Goal: Information Seeking & Learning: Learn about a topic

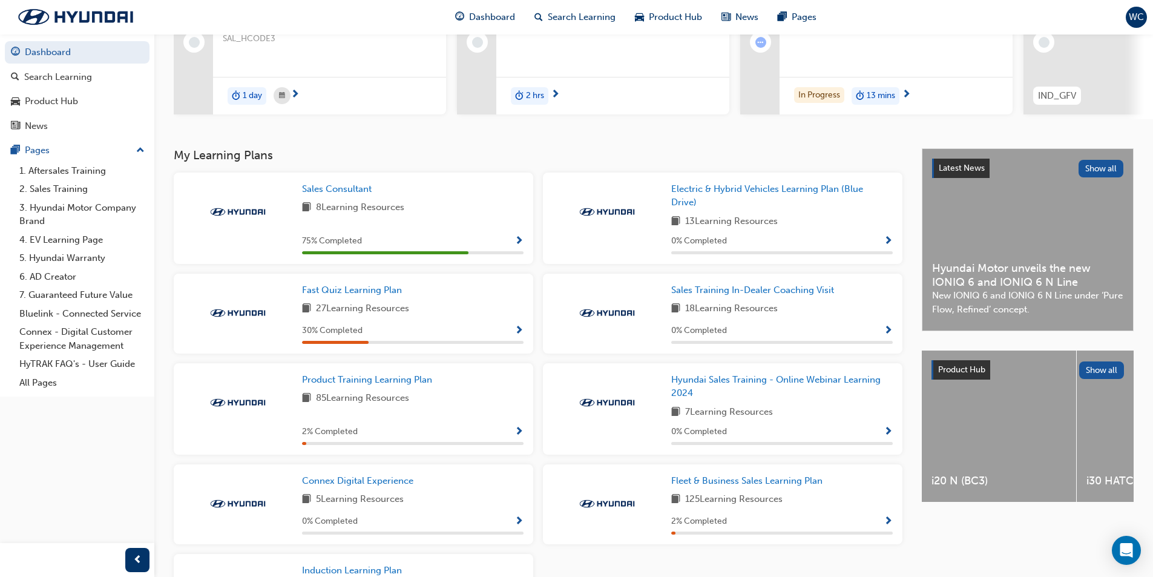
scroll to position [202, 0]
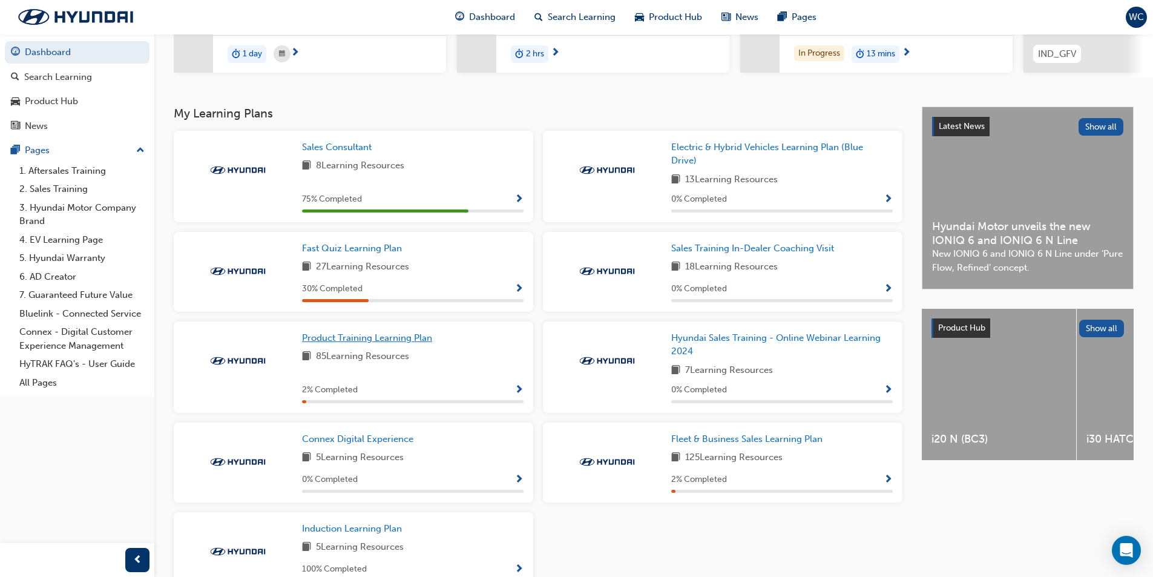
click at [380, 342] on span "Product Training Learning Plan" at bounding box center [367, 337] width 130 height 11
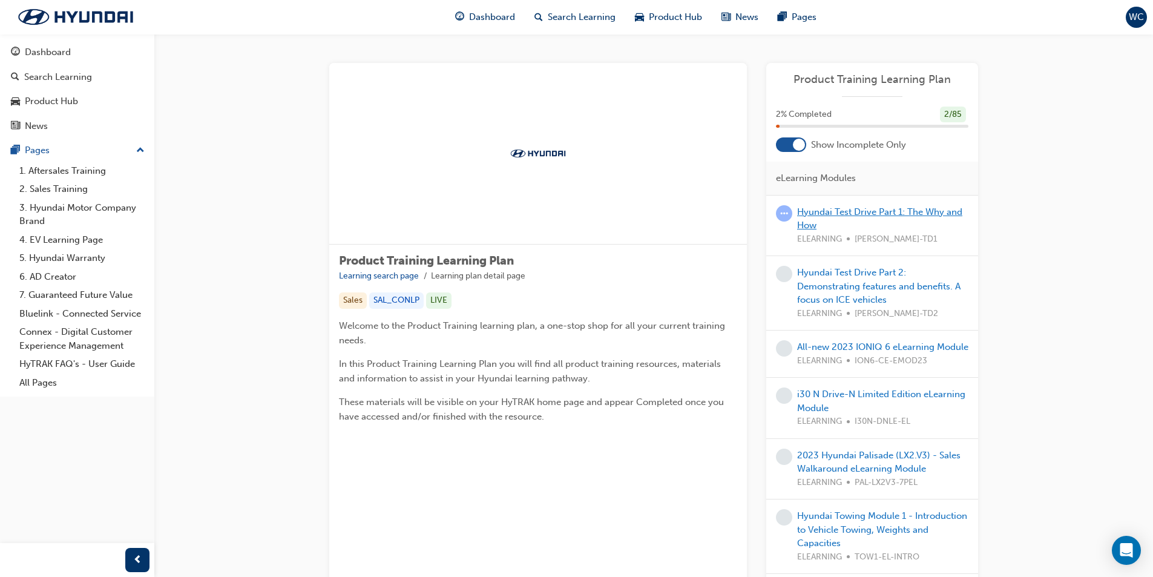
click at [847, 216] on link "Hyundai Test Drive Part 1: The Why and How" at bounding box center [879, 218] width 165 height 25
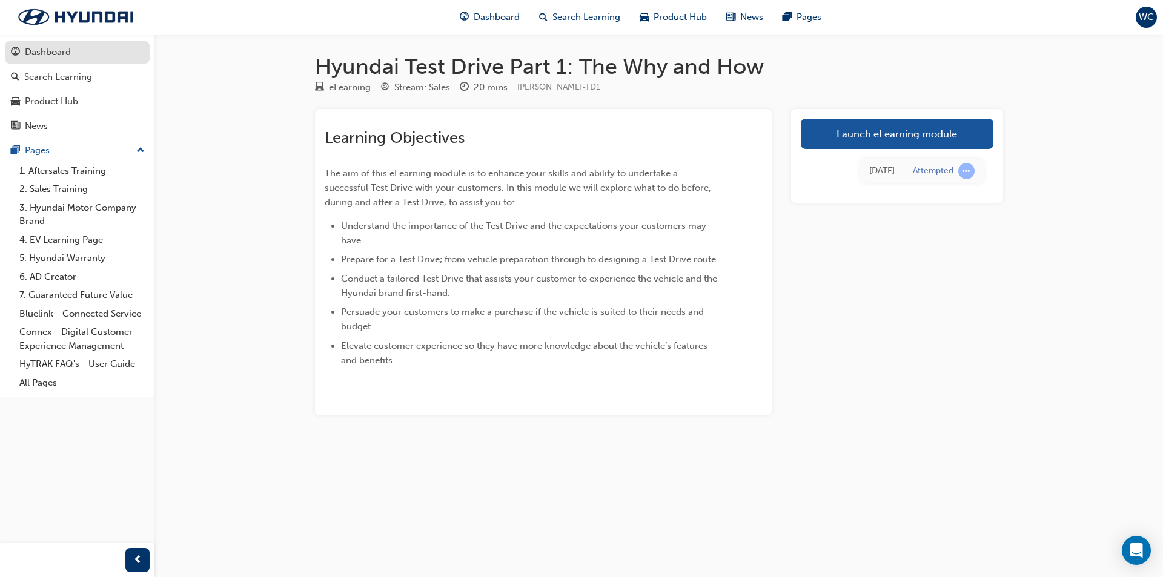
click at [32, 53] on div "Dashboard" at bounding box center [48, 52] width 46 height 14
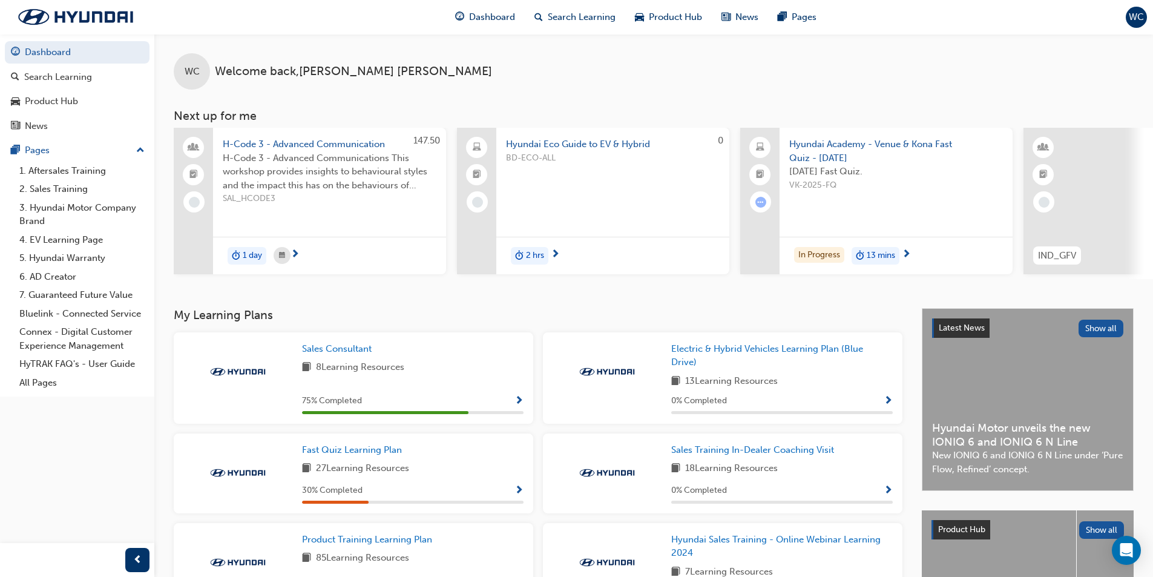
click at [332, 144] on span "H-Code 3 - Advanced Communication" at bounding box center [330, 144] width 214 height 14
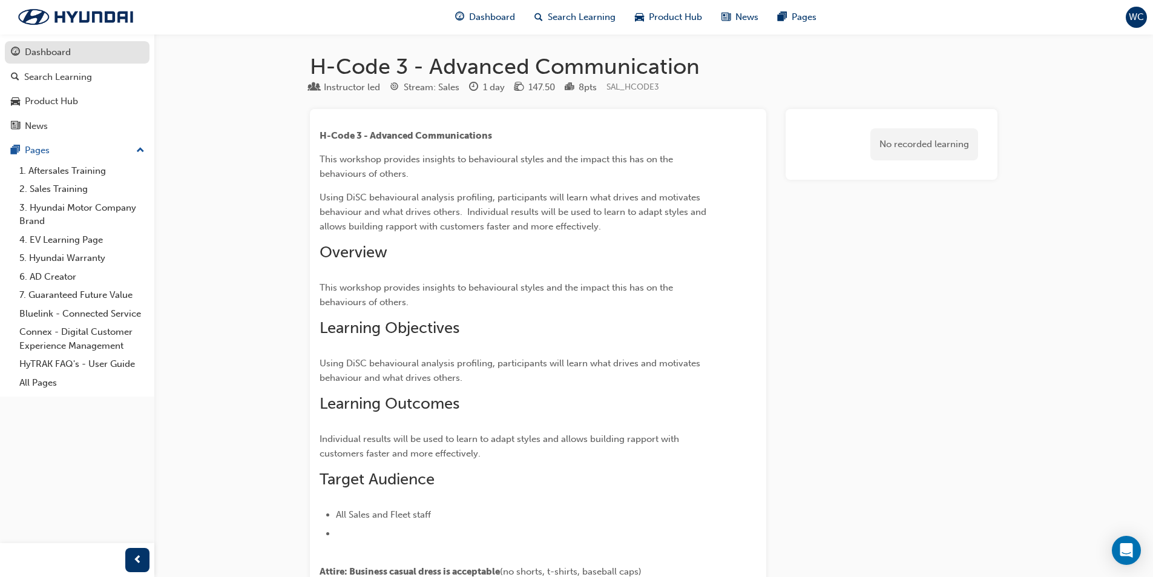
click at [61, 50] on div "Dashboard" at bounding box center [48, 52] width 46 height 14
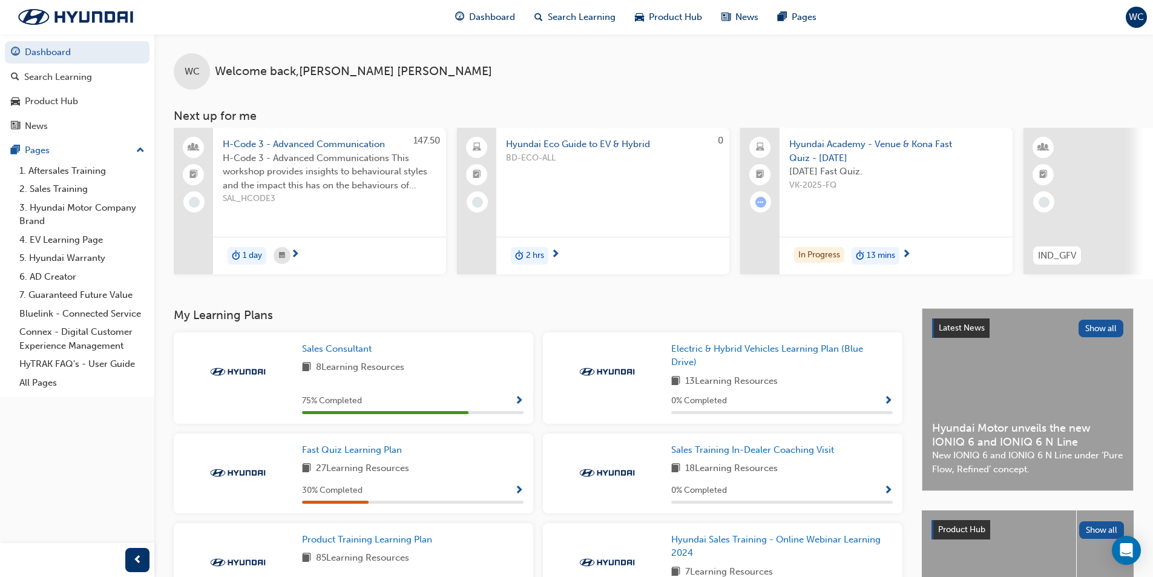
click at [619, 142] on span "Hyundai Eco Guide to EV & Hybrid" at bounding box center [613, 144] width 214 height 14
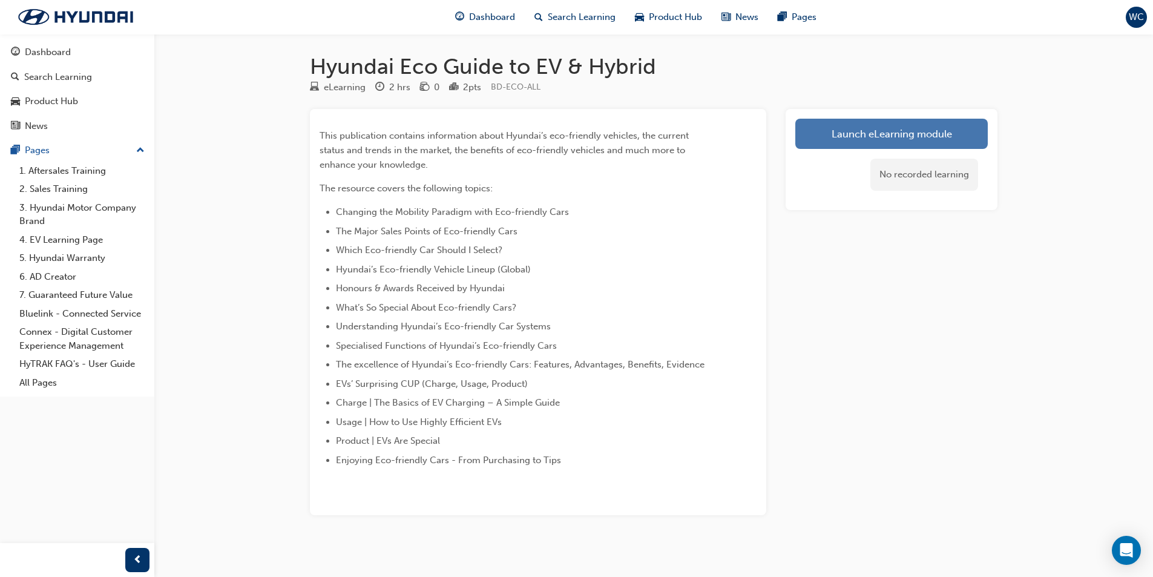
click at [882, 134] on link "Launch eLearning module" at bounding box center [892, 134] width 193 height 30
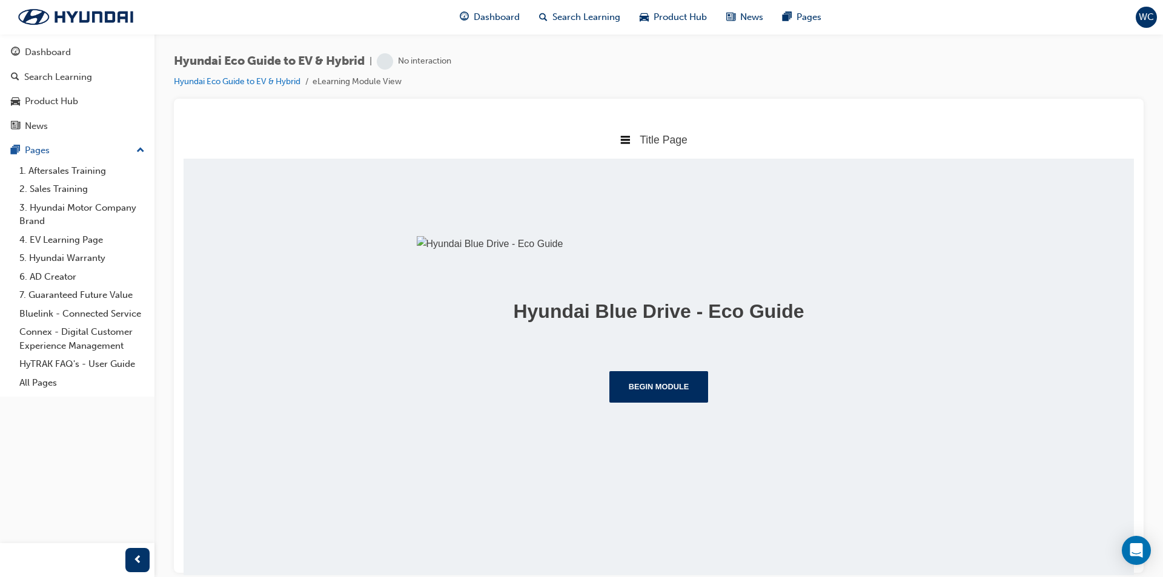
scroll to position [84, 0]
click at [652, 402] on button "Begin Module" at bounding box center [658, 386] width 99 height 31
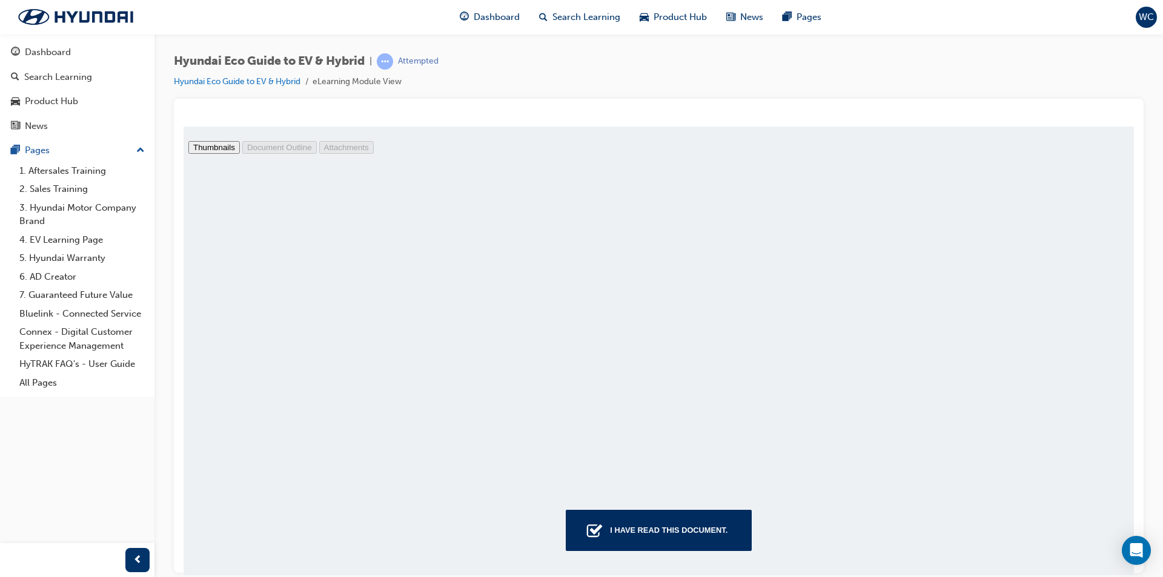
scroll to position [3336, 0]
type input "29"
click at [682, 531] on div "I have read this document." at bounding box center [668, 530] width 127 height 22
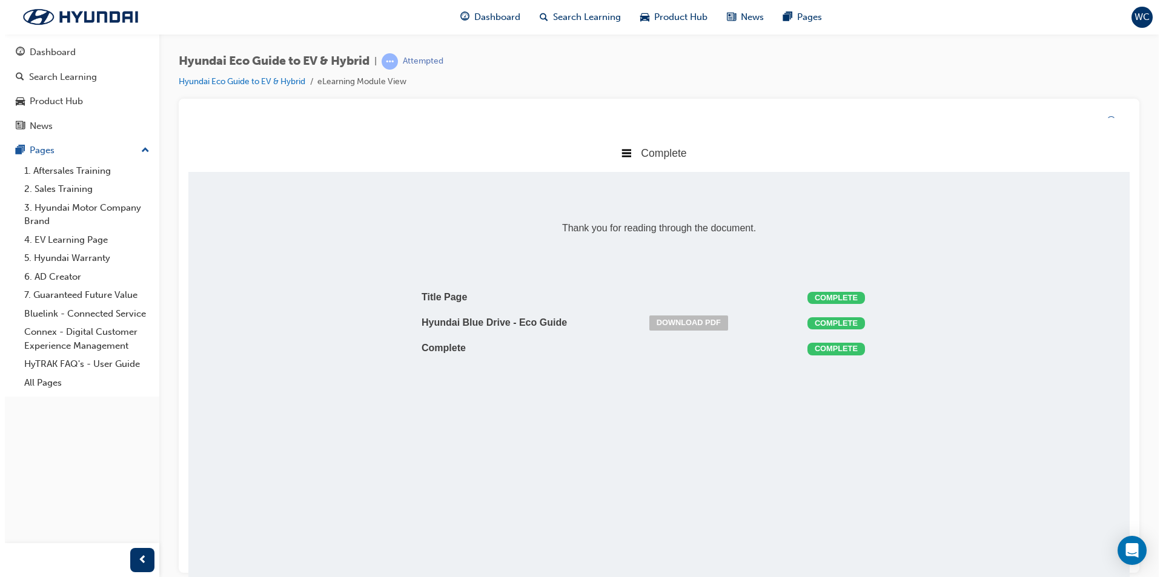
scroll to position [246, 969]
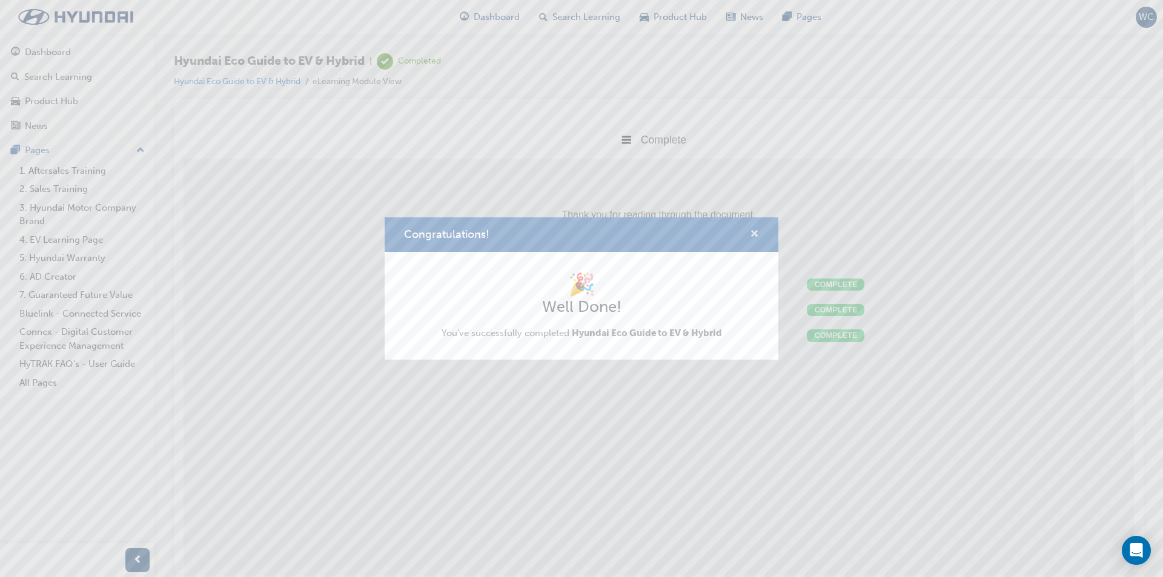
click at [752, 236] on span "cross-icon" at bounding box center [754, 234] width 9 height 11
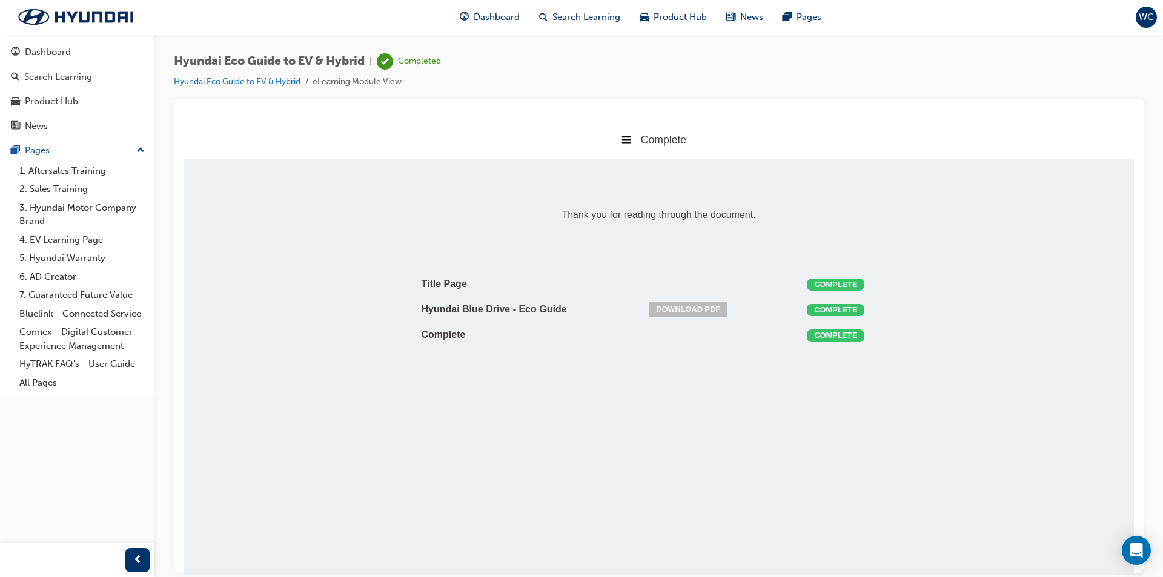
click at [644, 141] on span "Complete" at bounding box center [663, 139] width 45 height 12
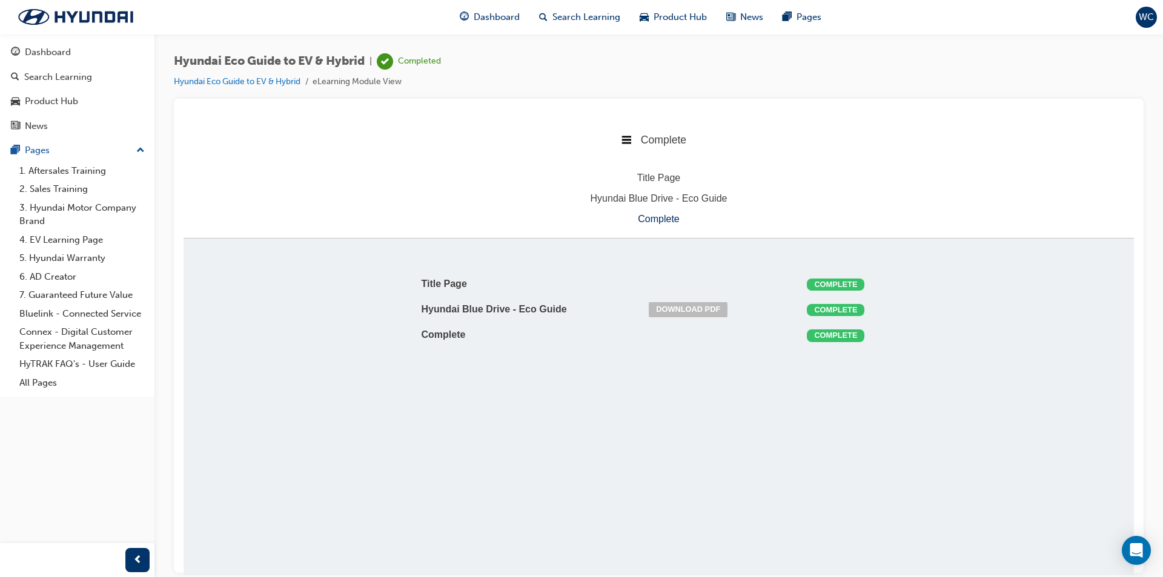
click at [657, 217] on div "Complete" at bounding box center [658, 219] width 950 height 16
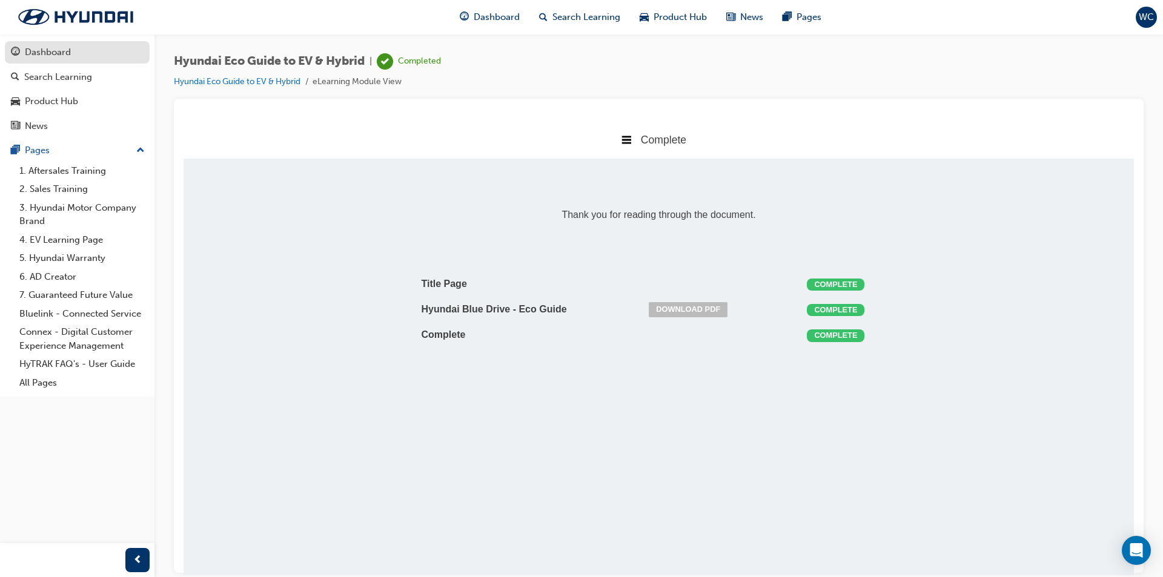
click at [58, 54] on div "Dashboard" at bounding box center [48, 52] width 46 height 14
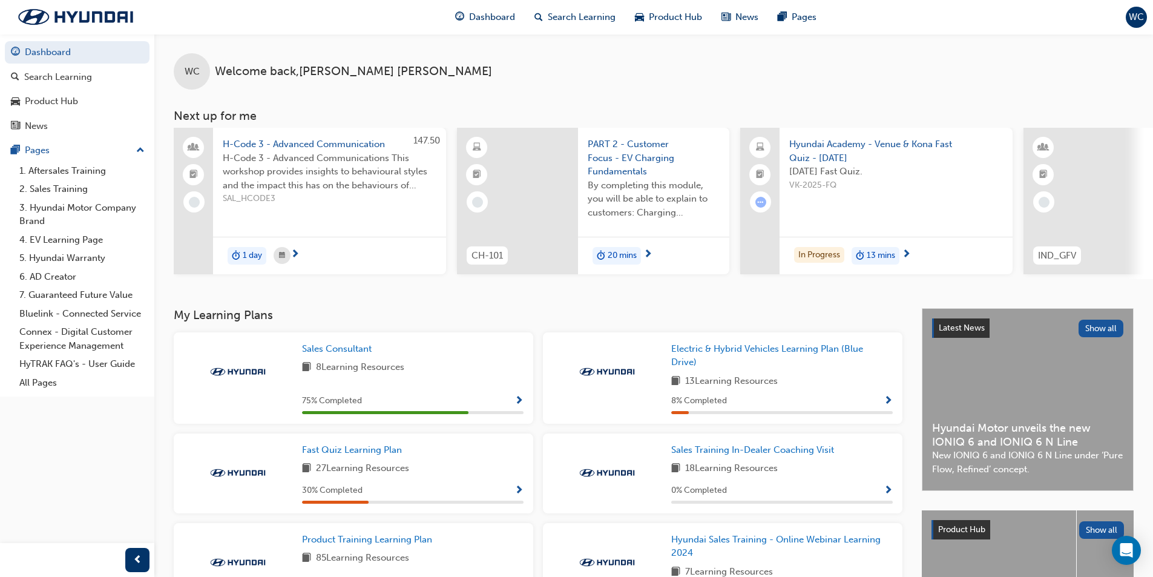
click at [619, 101] on div "WC Welcome back , [PERSON_NAME] Next up for me 147.50 H-Code 3 - Advanced Commu…" at bounding box center [653, 156] width 999 height 245
click at [616, 228] on div "PART 2 - Customer Focus - EV Charging Fundamentals By completing this module, y…" at bounding box center [653, 182] width 151 height 109
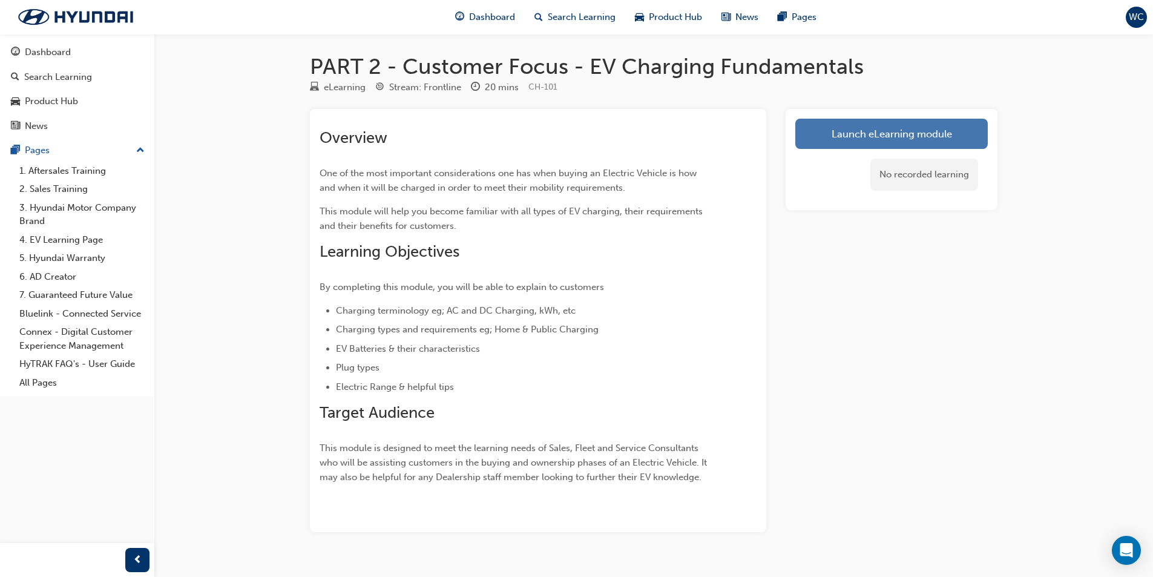
click at [916, 127] on link "Launch eLearning module" at bounding box center [892, 134] width 193 height 30
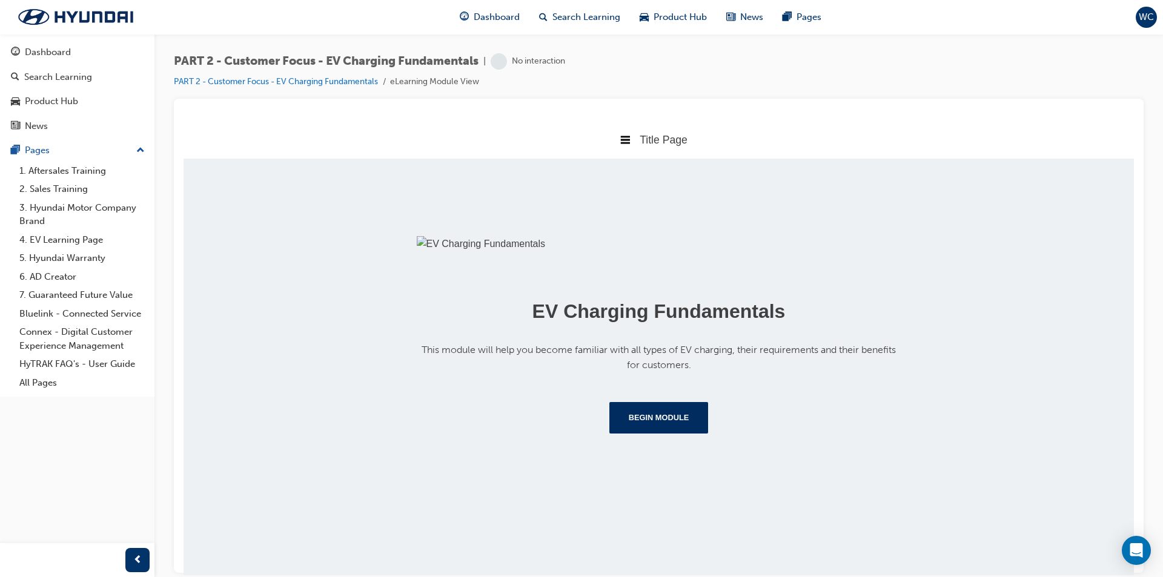
scroll to position [114, 0]
click at [667, 433] on button "Begin Module" at bounding box center [658, 416] width 99 height 31
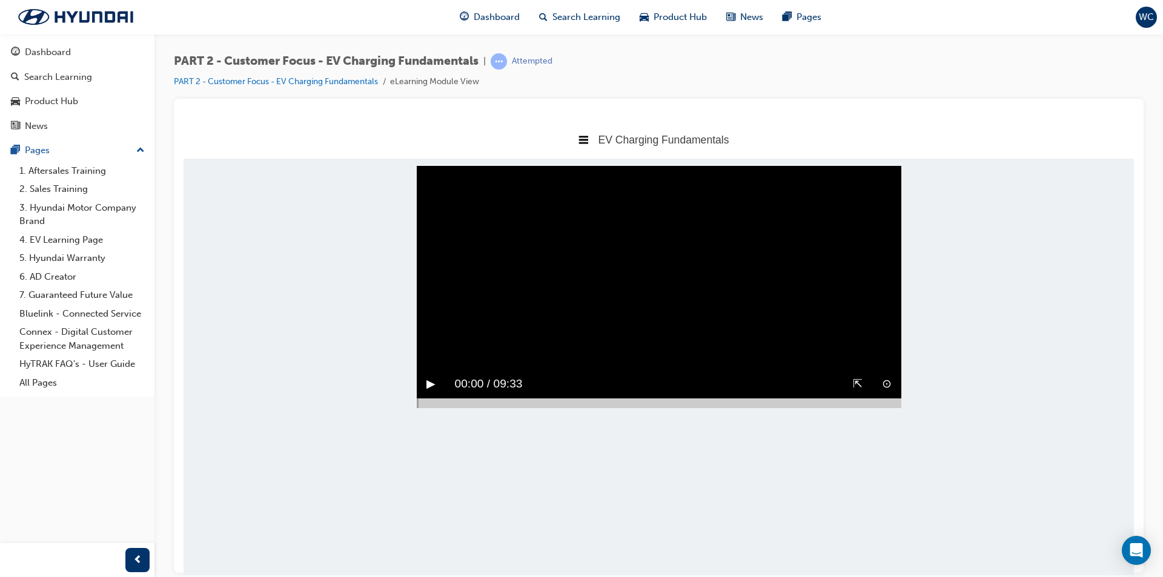
click at [432, 393] on button "▶︎" at bounding box center [430, 383] width 9 height 19
click at [432, 398] on div "‖" at bounding box center [429, 383] width 25 height 28
click at [427, 393] on button "▶︎" at bounding box center [430, 383] width 9 height 19
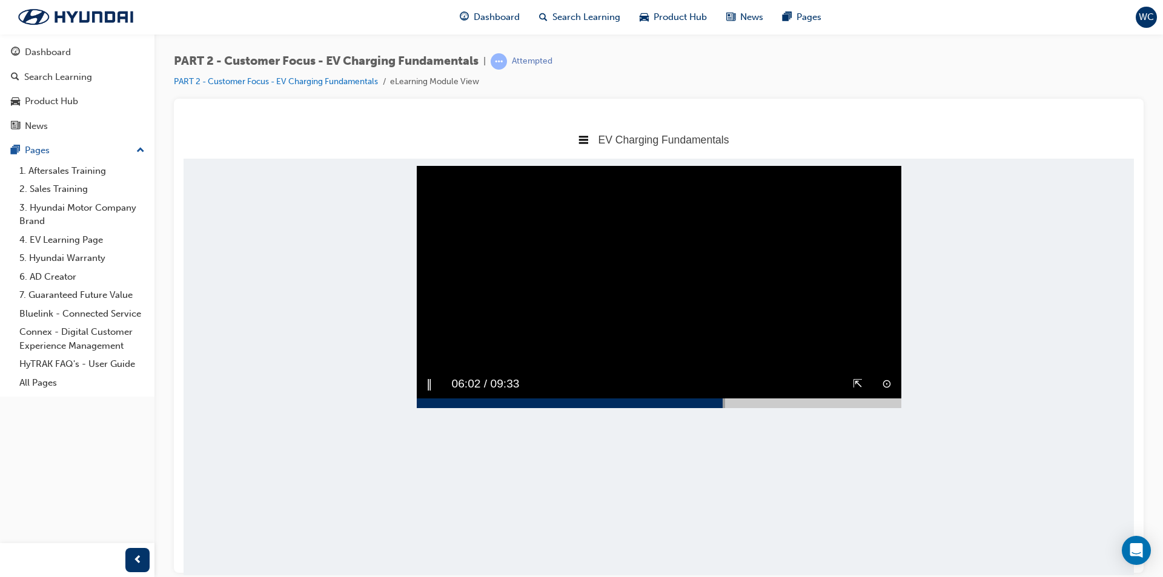
click at [430, 393] on button "‖" at bounding box center [429, 383] width 6 height 19
click at [430, 393] on button "▶︎" at bounding box center [430, 383] width 9 height 19
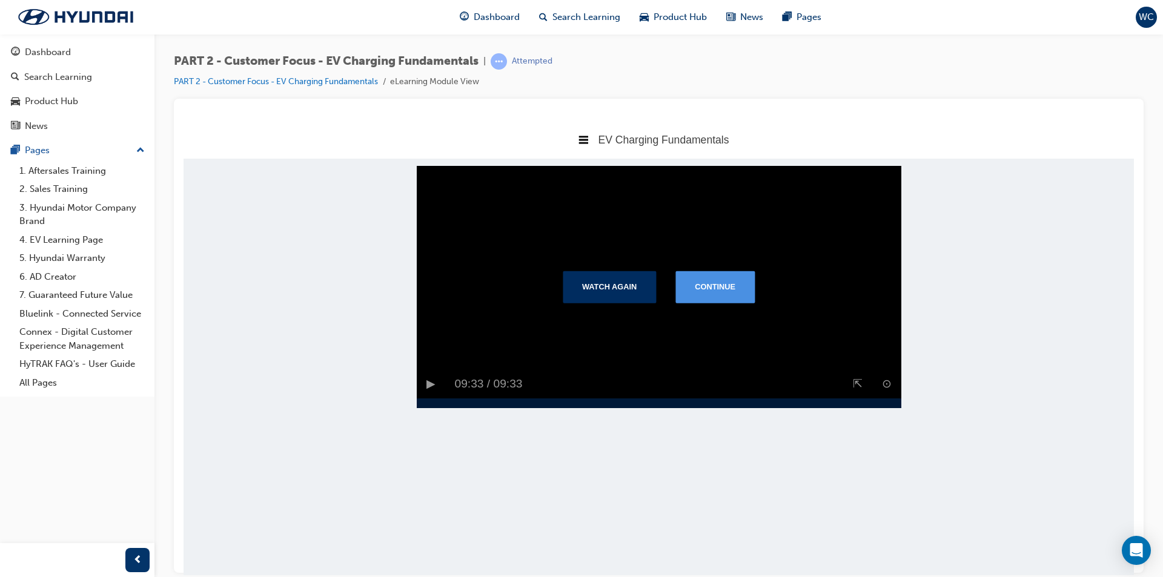
click at [714, 302] on button "Continue" at bounding box center [714, 286] width 79 height 31
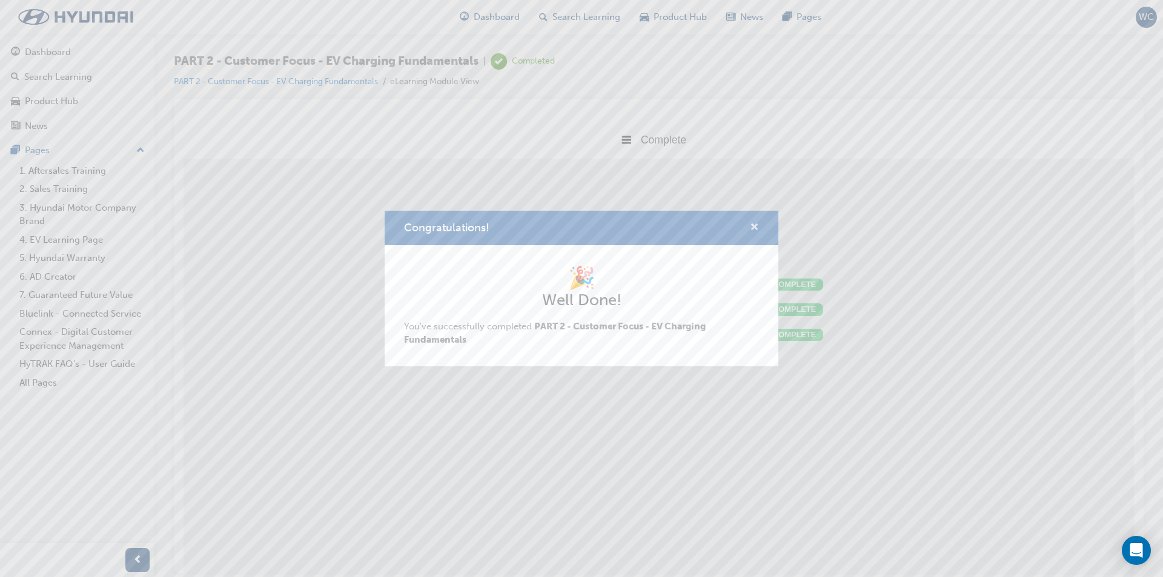
click at [758, 228] on div "Congratulations!" at bounding box center [581, 228] width 394 height 35
drag, startPoint x: 754, startPoint y: 229, endPoint x: 570, endPoint y: 109, distance: 219.5
click at [754, 229] on span "cross-icon" at bounding box center [754, 228] width 9 height 11
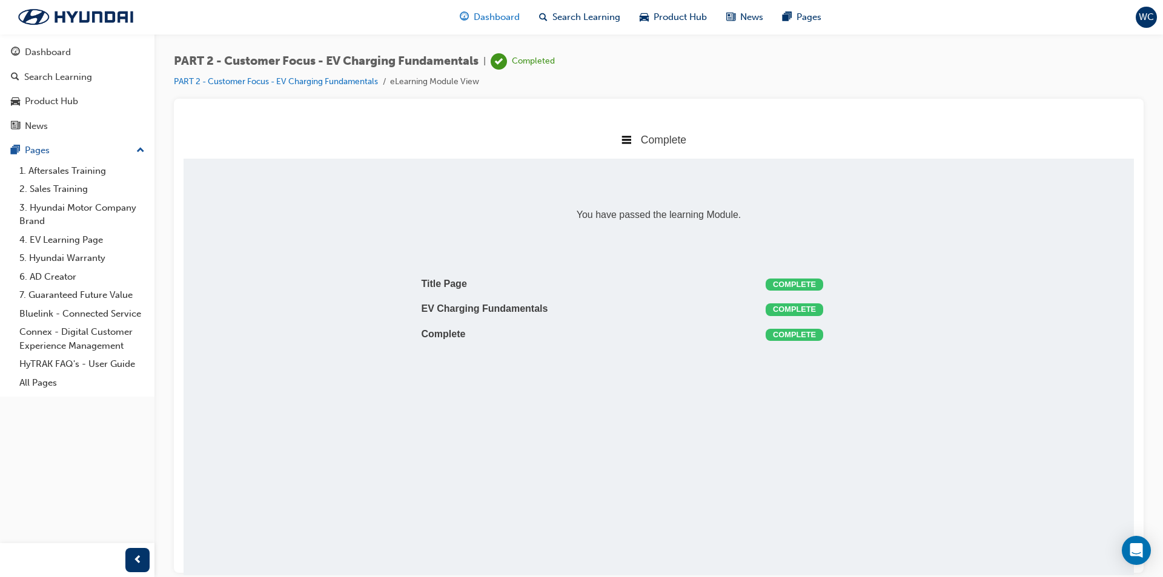
click at [478, 10] on div "Dashboard" at bounding box center [489, 17] width 79 height 25
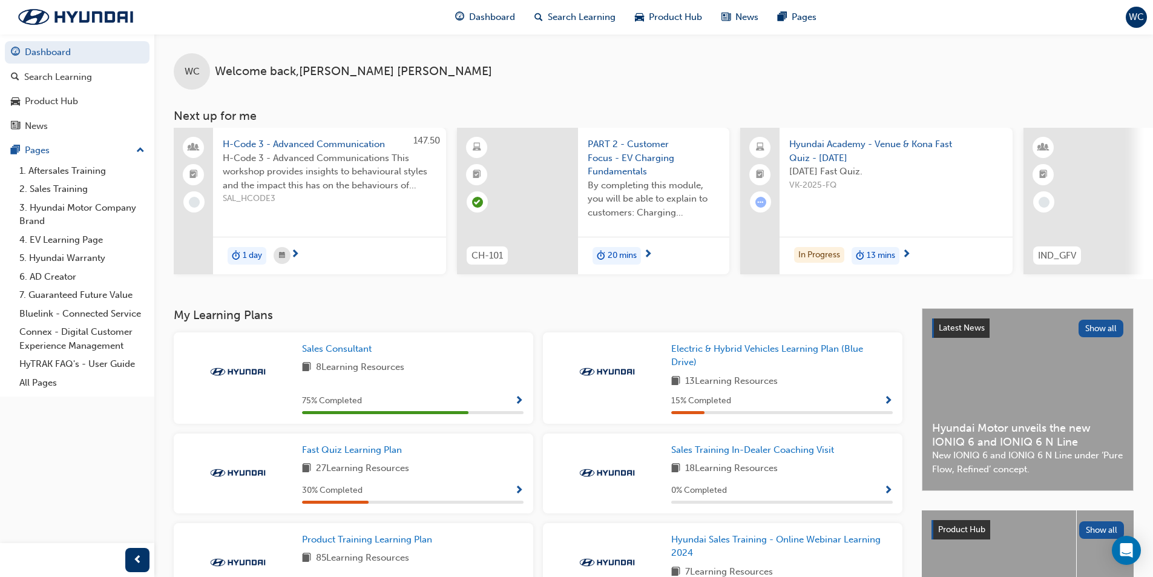
click at [480, 197] on span "learningRecordVerb_COMPLETE-icon" at bounding box center [477, 202] width 11 height 11
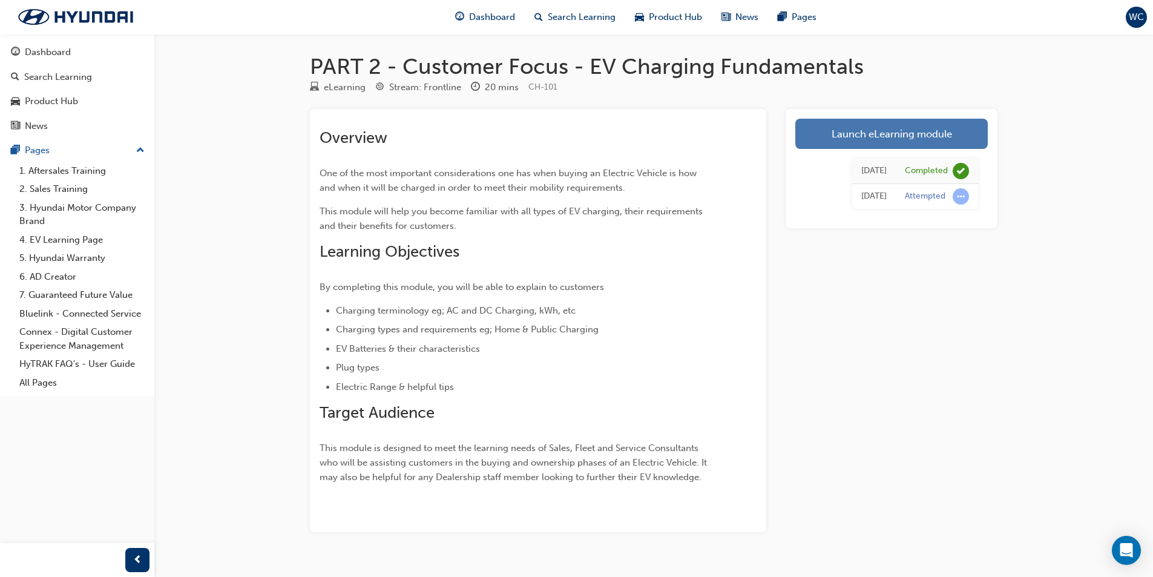
click at [839, 132] on link "Launch eLearning module" at bounding box center [892, 134] width 193 height 30
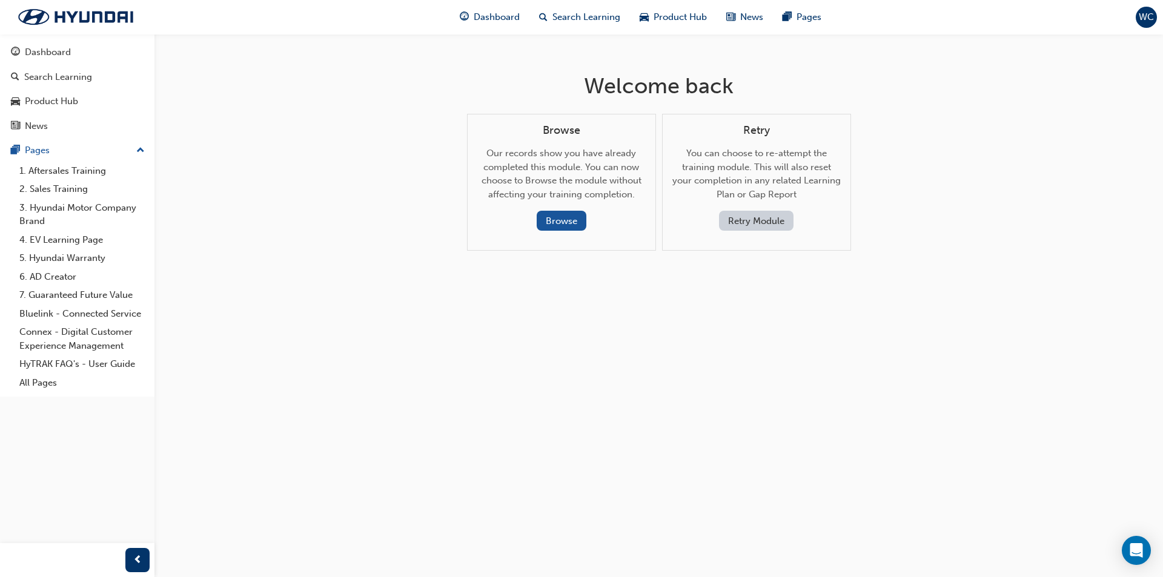
click at [769, 222] on button "Retry Module" at bounding box center [756, 221] width 74 height 20
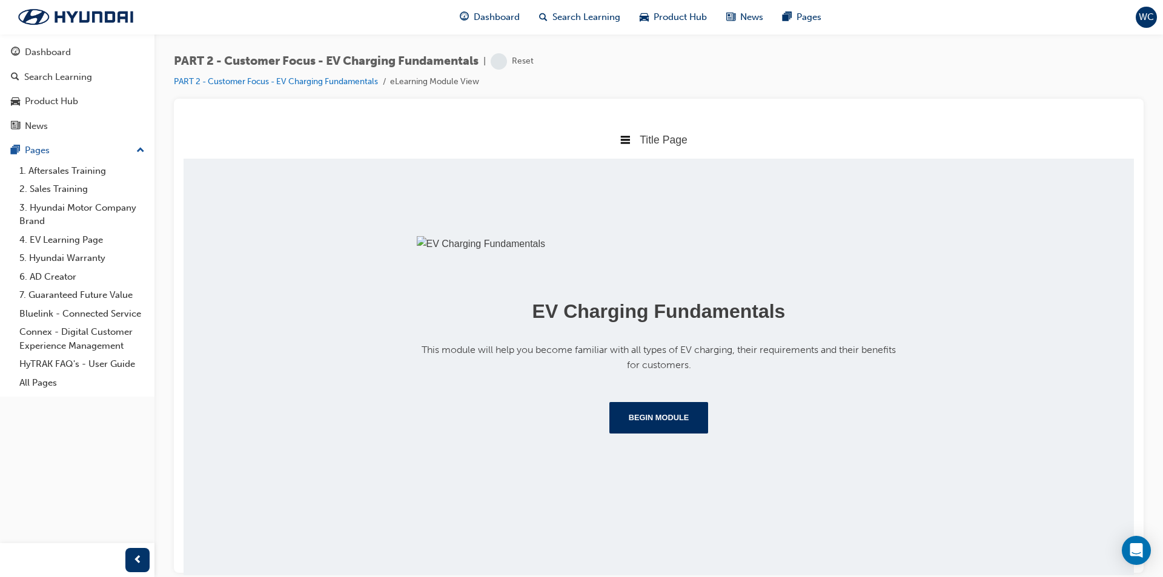
click at [710, 251] on img at bounding box center [659, 244] width 484 height 16
click at [658, 433] on button "Begin Module" at bounding box center [658, 416] width 99 height 31
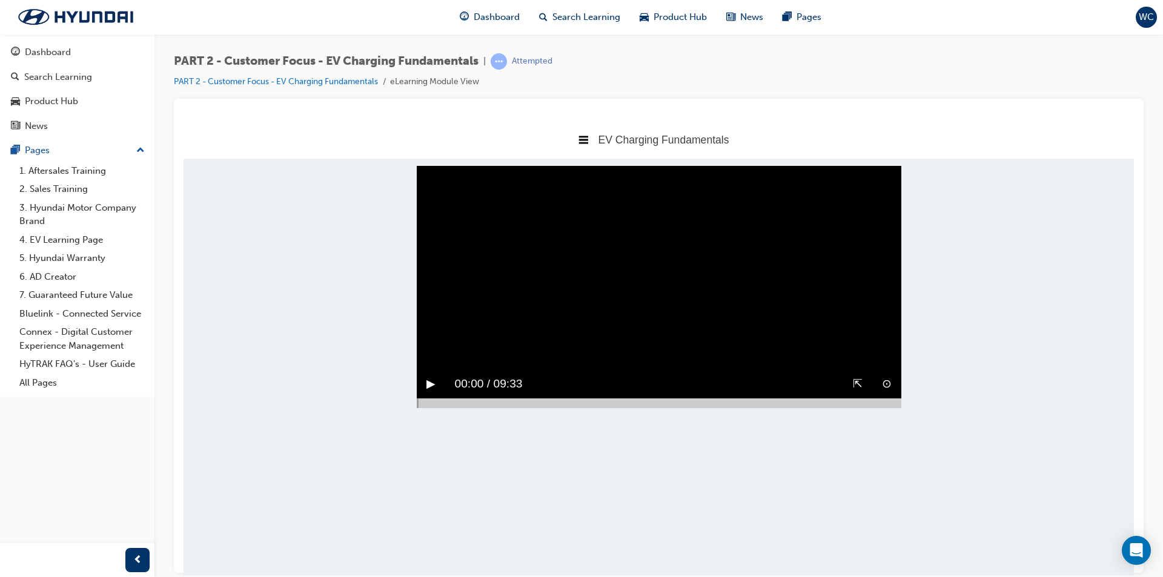
click at [426, 393] on button "▶︎" at bounding box center [430, 383] width 9 height 19
drag, startPoint x: 442, startPoint y: 437, endPoint x: 456, endPoint y: 437, distance: 13.9
click at [456, 408] on div at bounding box center [659, 403] width 484 height 10
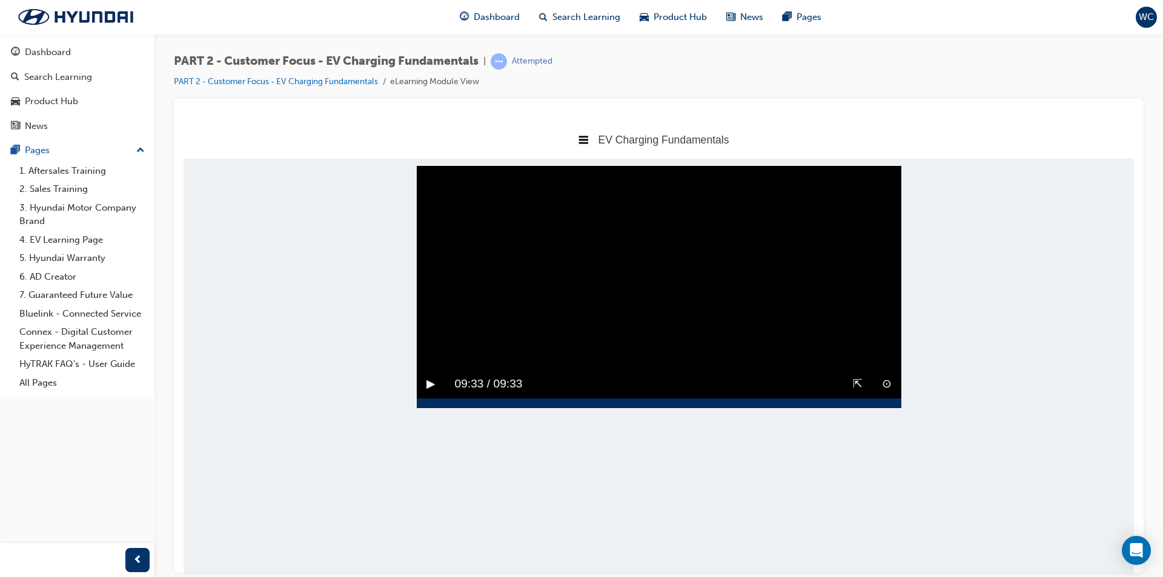
drag, startPoint x: 463, startPoint y: 437, endPoint x: 1082, endPoint y: 506, distance: 622.6
click at [1081, 506] on body "EV Charging Fundamentals Title Page EV Charging Fundamentals Complete Sorry, yo…" at bounding box center [658, 347] width 950 height 455
click at [755, 352] on video "Sorry, your browser does not support embedded videos. Download Instead" at bounding box center [659, 286] width 484 height 242
click at [430, 393] on button "▶︎" at bounding box center [430, 383] width 9 height 19
click at [681, 408] on div at bounding box center [549, 403] width 265 height 10
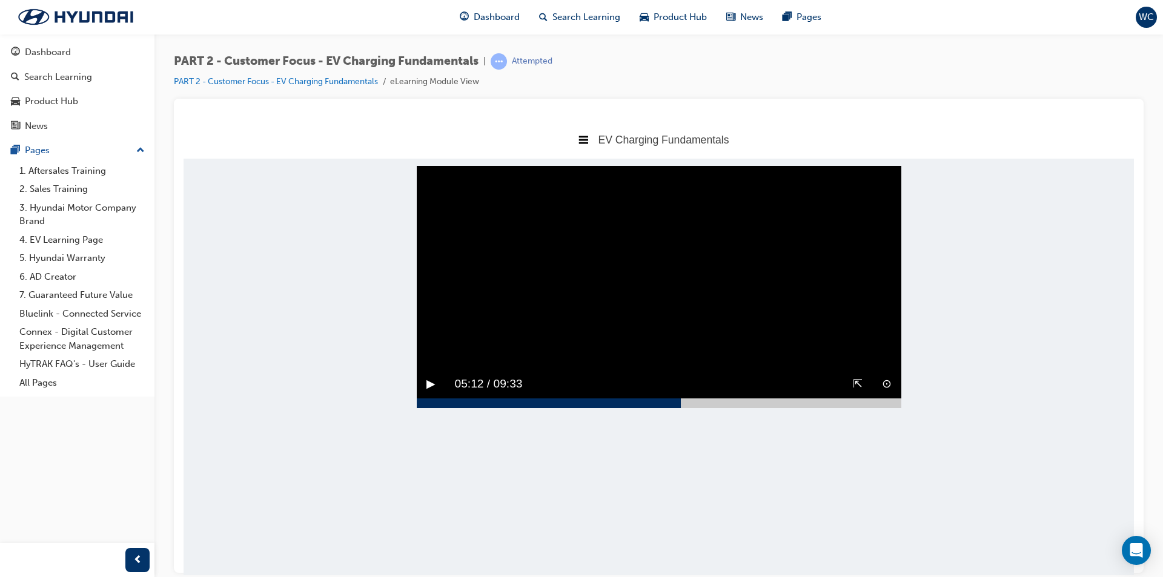
click at [590, 473] on body "EV Charging Fundamentals Title Page EV Charging Fundamentals Complete Sorry, yo…" at bounding box center [658, 347] width 950 height 455
drag, startPoint x: 667, startPoint y: 438, endPoint x: 768, endPoint y: 440, distance: 101.1
click at [845, 452] on body "EV Charging Fundamentals Title Page EV Charging Fundamentals Complete Sorry, yo…" at bounding box center [658, 347] width 950 height 455
drag, startPoint x: 663, startPoint y: 436, endPoint x: 877, endPoint y: 446, distance: 214.0
click at [877, 446] on body "EV Charging Fundamentals Title Page EV Charging Fundamentals Complete Sorry, yo…" at bounding box center [658, 347] width 950 height 455
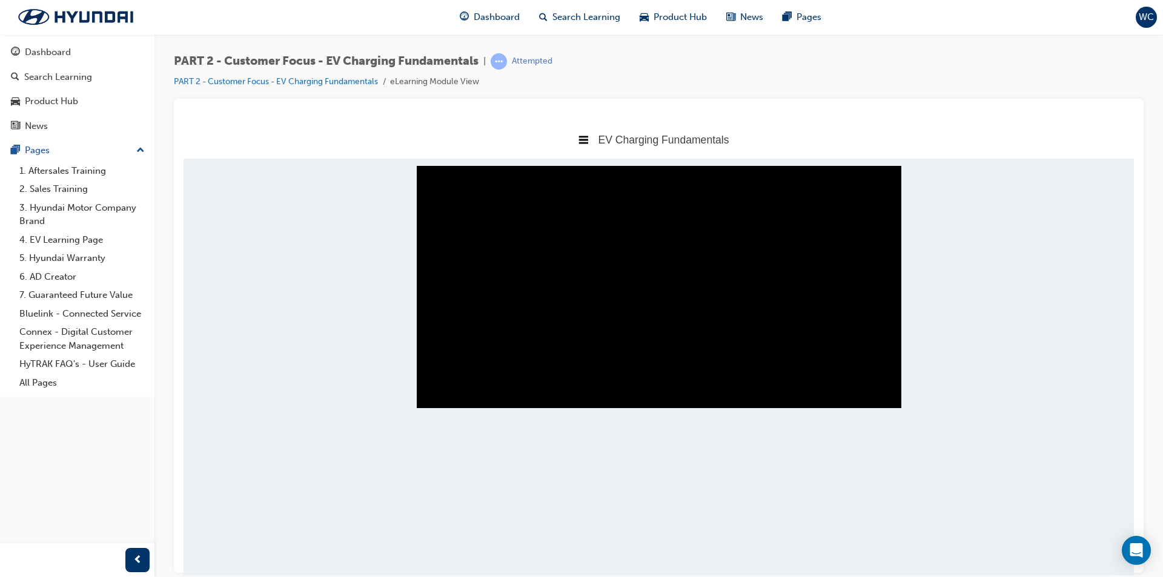
click at [427, 393] on button "‖" at bounding box center [429, 383] width 6 height 19
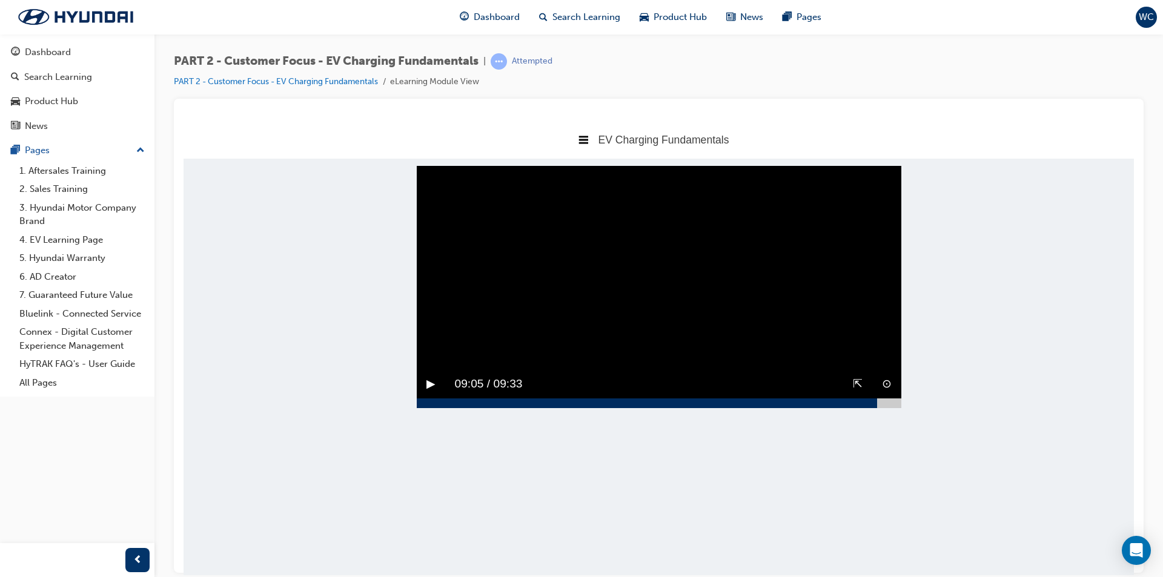
click at [427, 393] on button "▶︎" at bounding box center [430, 383] width 9 height 19
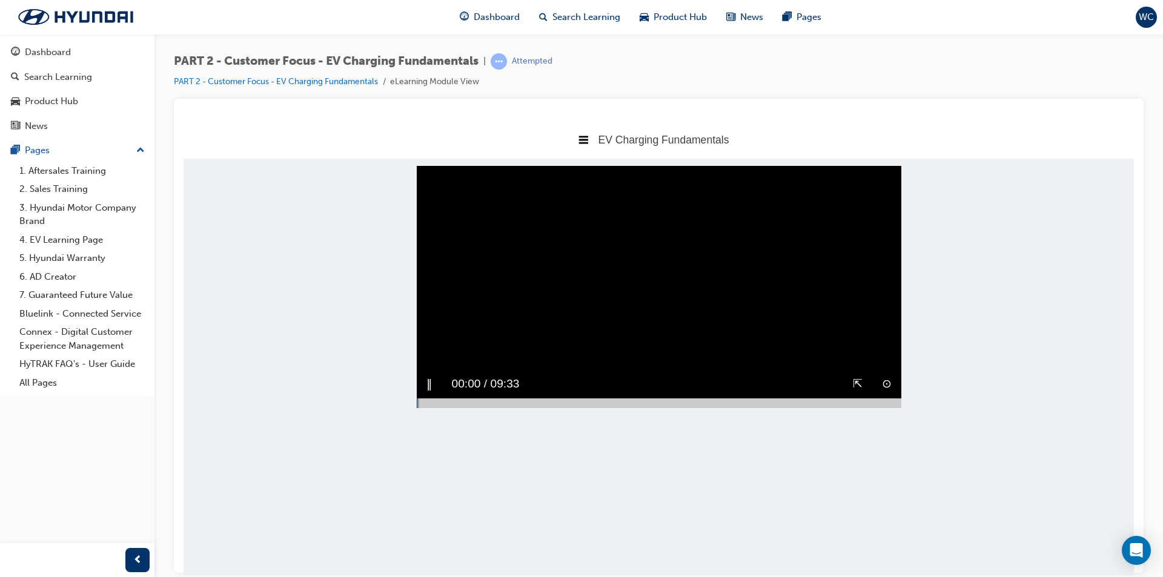
click at [417, 408] on div at bounding box center [418, 403] width 3 height 10
click at [427, 393] on button "▶︎" at bounding box center [430, 383] width 9 height 19
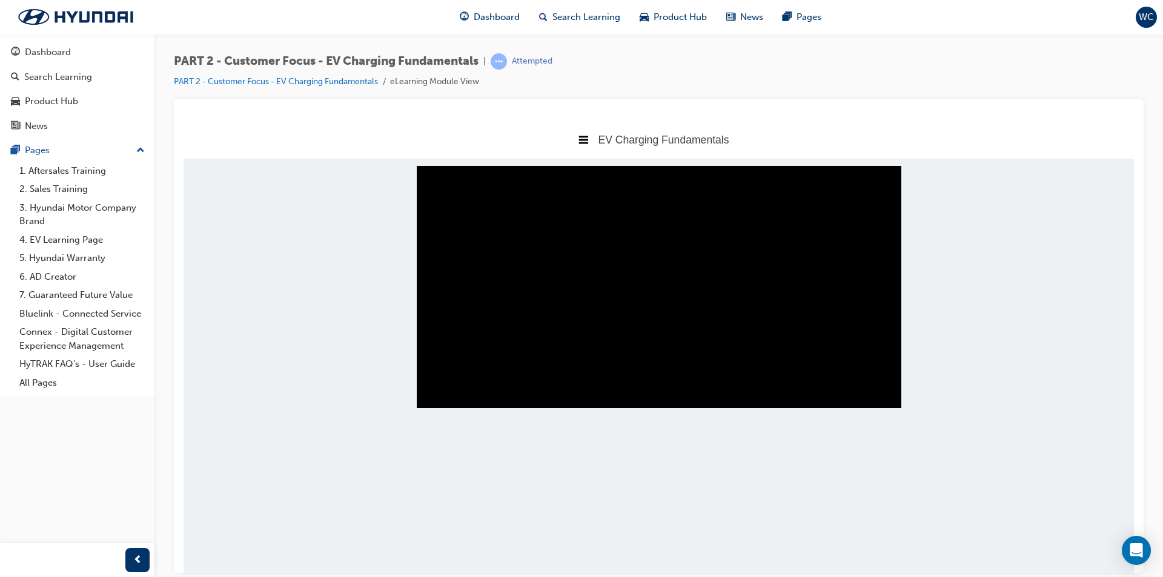
click at [424, 398] on div "‖" at bounding box center [429, 383] width 25 height 28
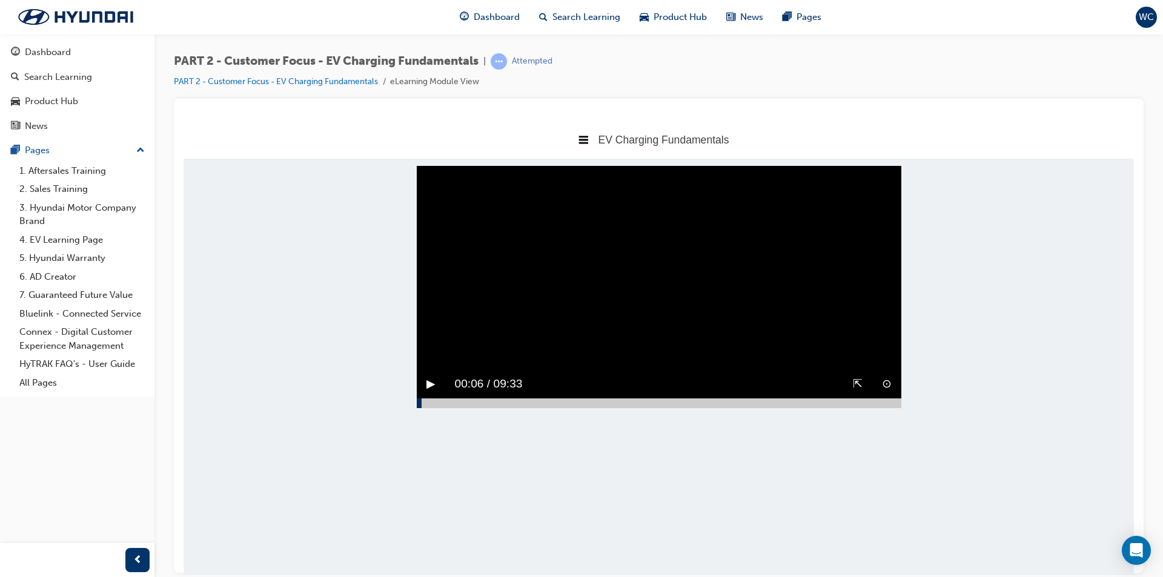
click at [426, 393] on button "▶︎" at bounding box center [430, 383] width 9 height 19
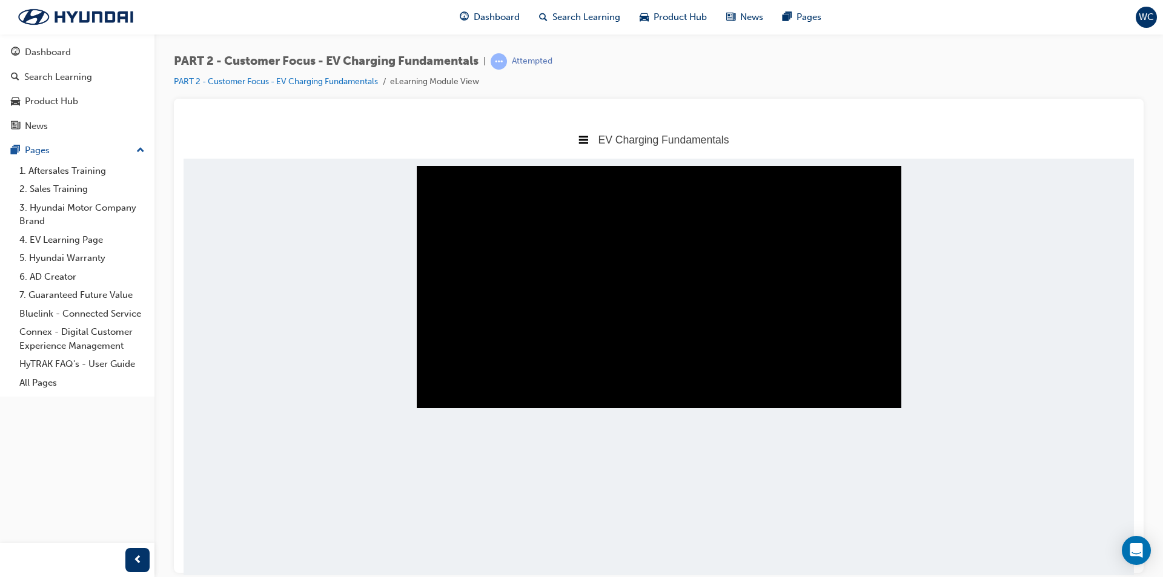
click at [431, 398] on div "‖" at bounding box center [429, 383] width 25 height 28
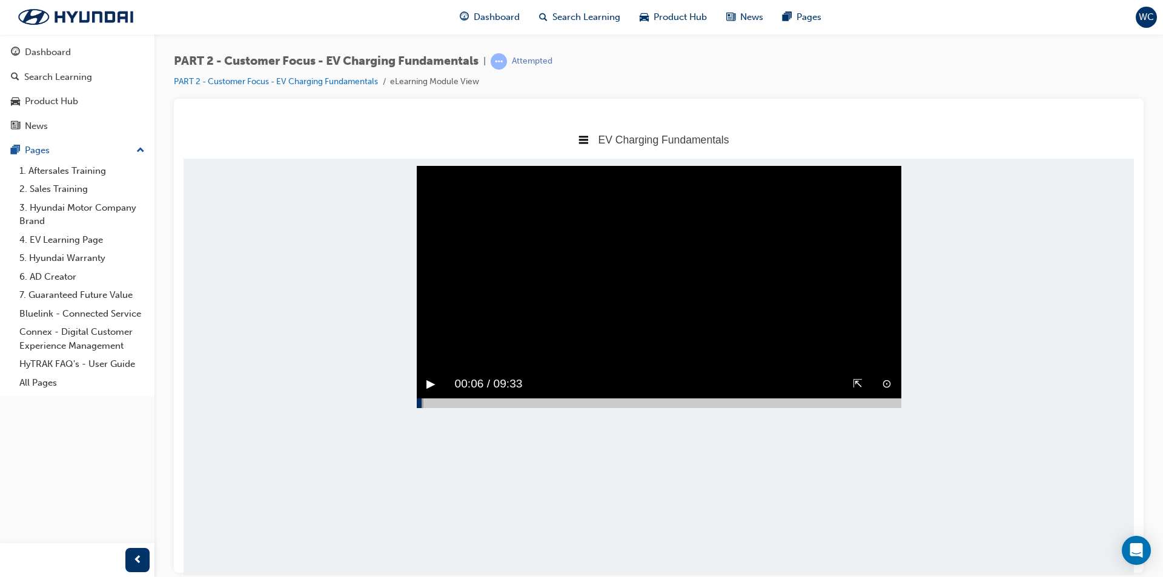
click at [442, 392] on video "Sorry, your browser does not support embedded videos. Download Instead" at bounding box center [659, 286] width 484 height 242
